Goal: Check status: Check status

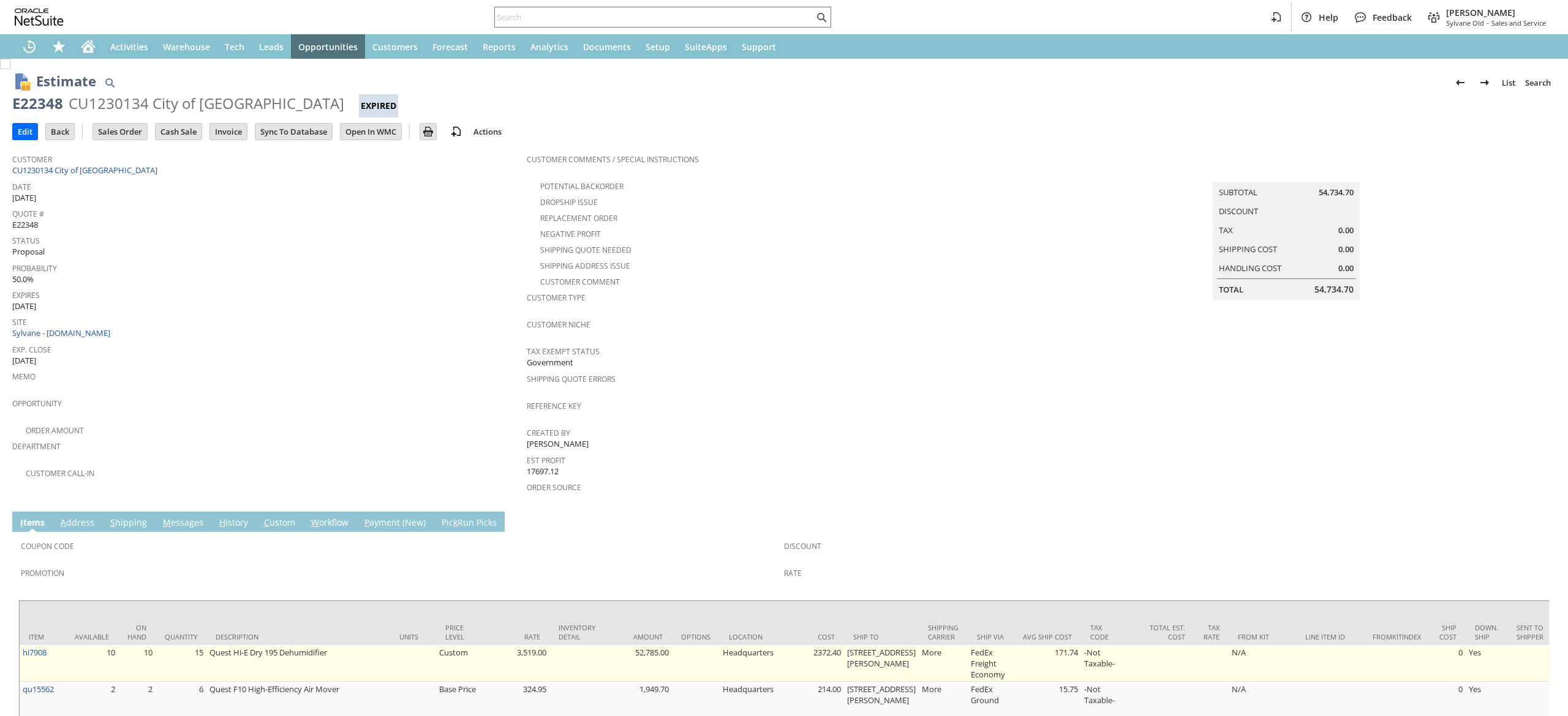
scroll to position [63, 0]
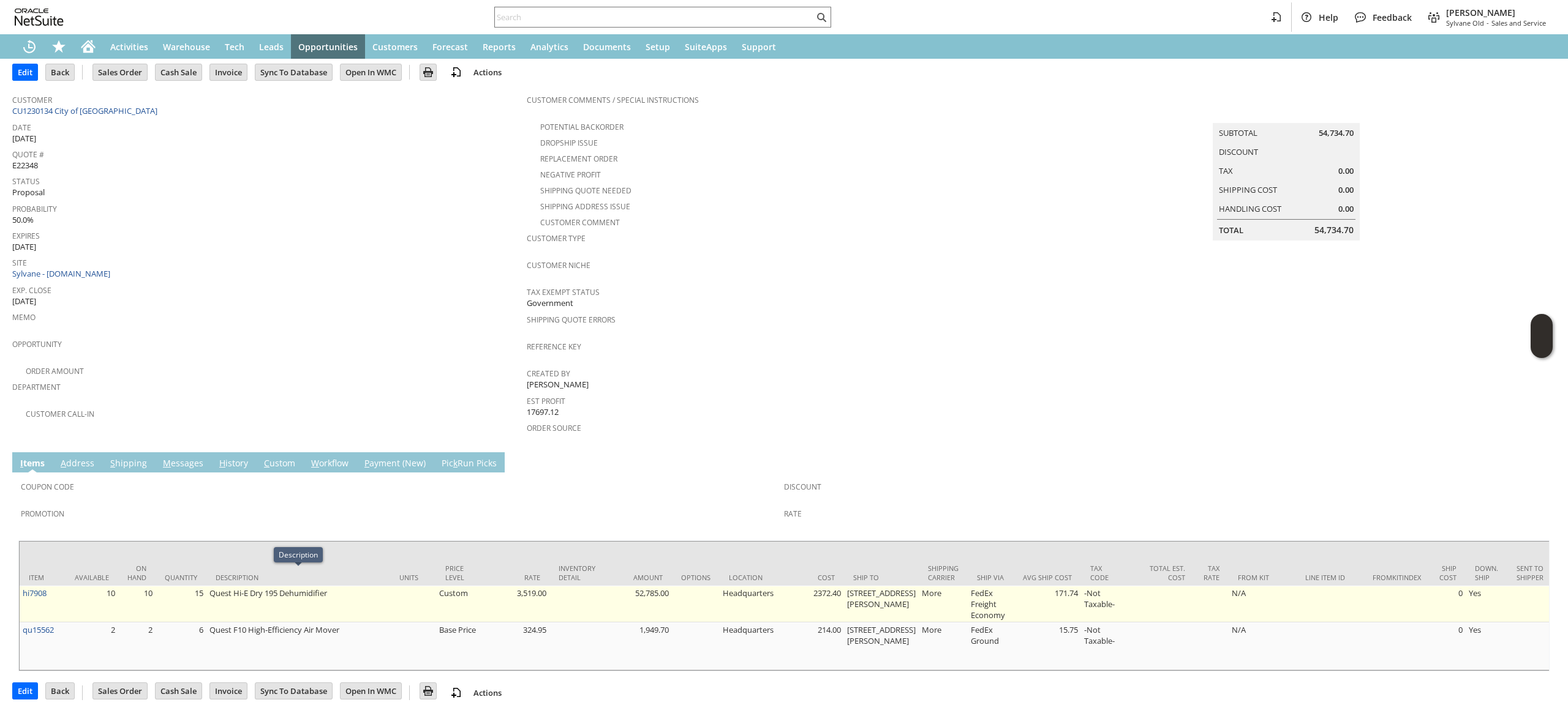
click at [222, 586] on td "Quest Hi-E Dry 195 Dehumidifier" at bounding box center [299, 604] width 183 height 37
drag, startPoint x: 212, startPoint y: 580, endPoint x: 329, endPoint y: 588, distance: 117.3
click at [329, 588] on td "Quest Hi-E Dry 195 Dehumidifier" at bounding box center [299, 604] width 183 height 37
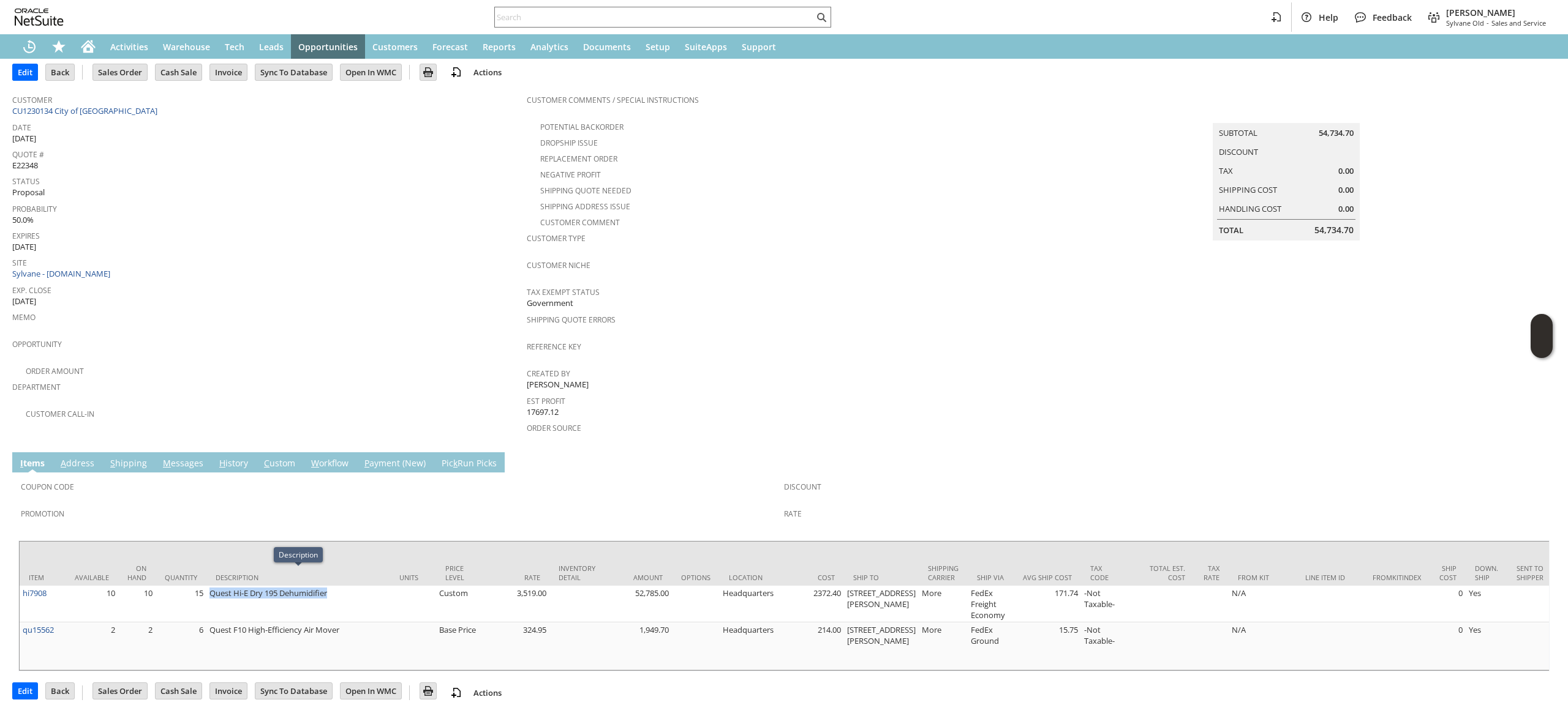
copy td "Quest Hi-E Dry 195 Dehumidifier"
click at [648, 7] on div at bounding box center [663, 17] width 337 height 21
click at [650, 15] on input "text" at bounding box center [655, 18] width 319 height 15
paste input "2012247190"
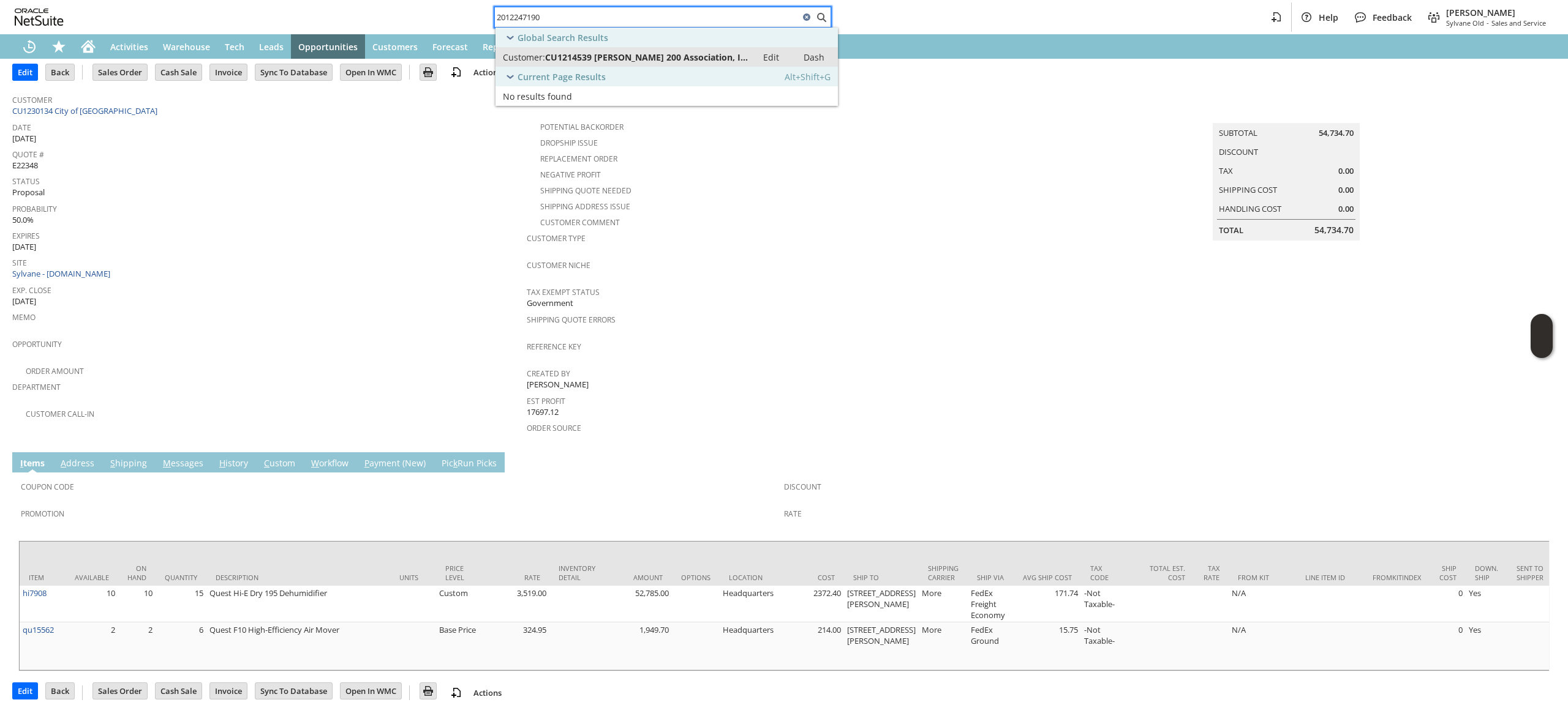
type input "2012247190"
click at [689, 61] on span "CU1214539 [PERSON_NAME] 200 Association, Inc" at bounding box center [647, 58] width 204 height 12
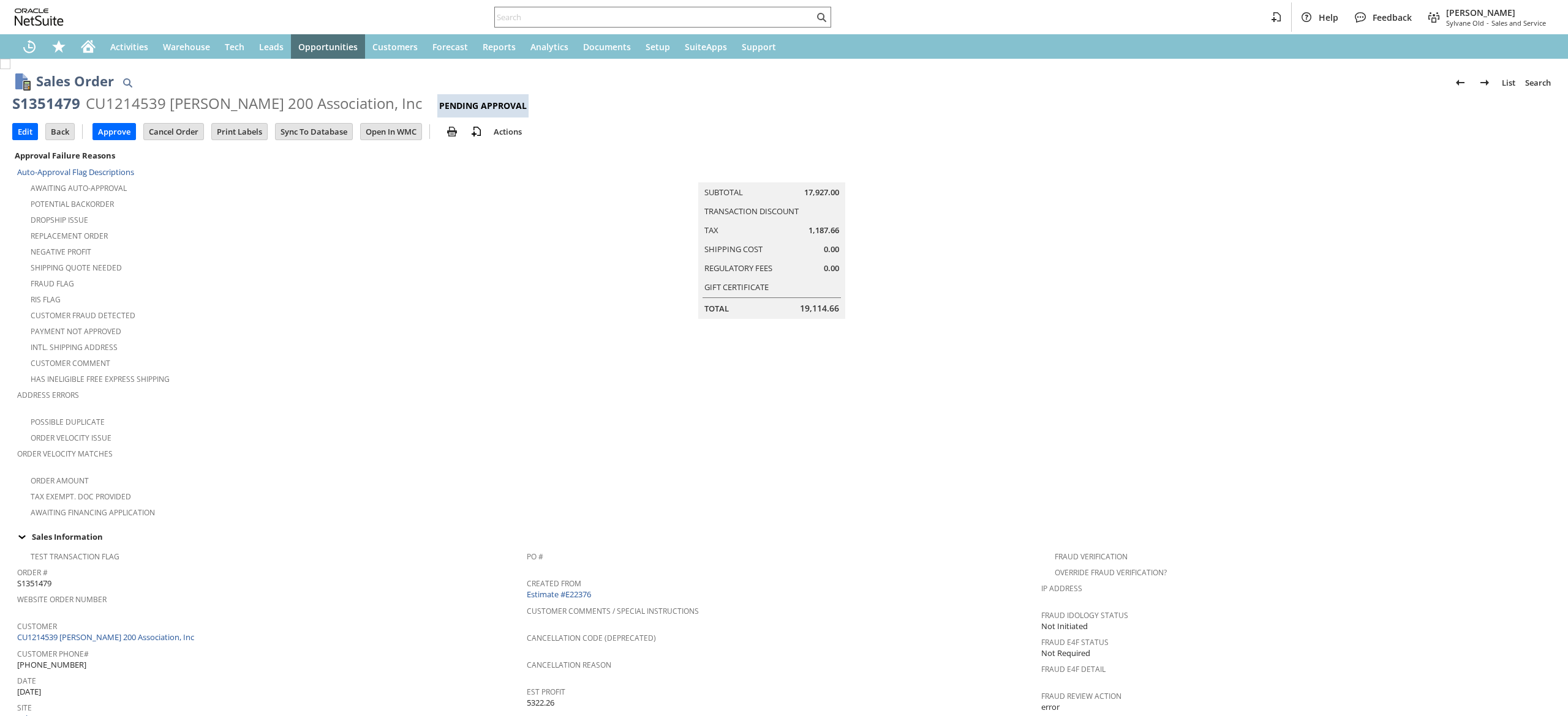
scroll to position [569, 0]
